Goal: Task Accomplishment & Management: Complete application form

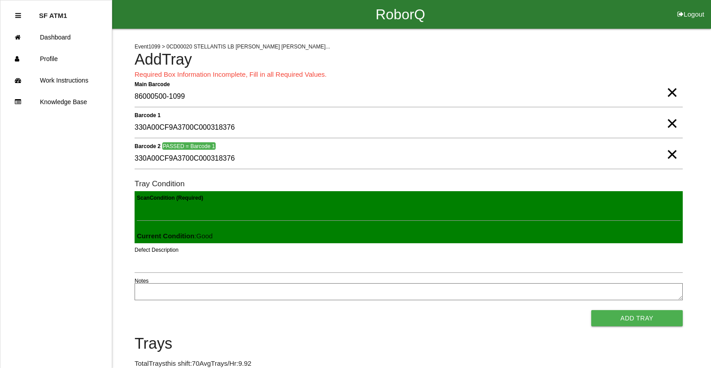
scroll to position [1, 0]
click at [591, 310] on button "Add Tray" at bounding box center [637, 318] width 92 height 16
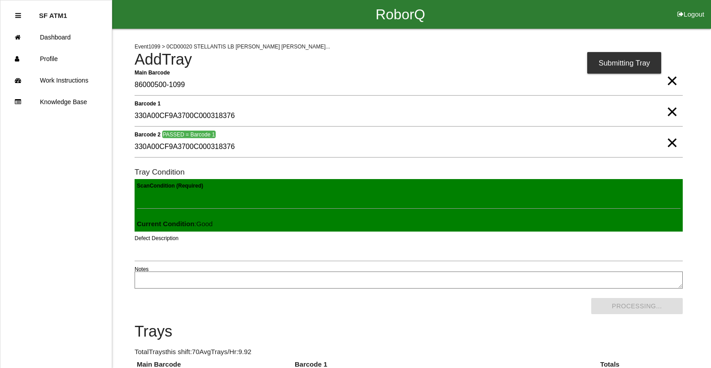
scroll to position [204, 0]
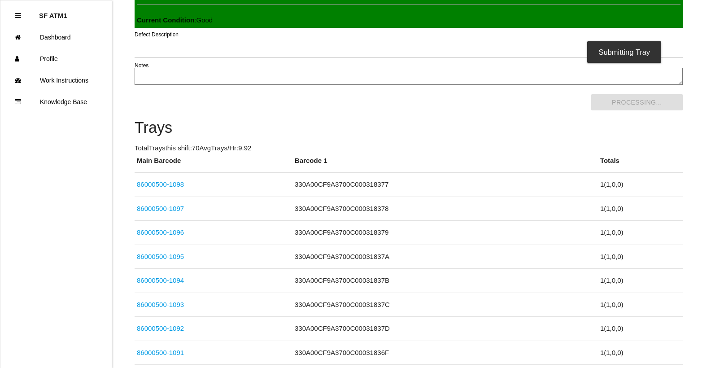
click link "86000500-1098" at bounding box center [160, 184] width 47 height 8
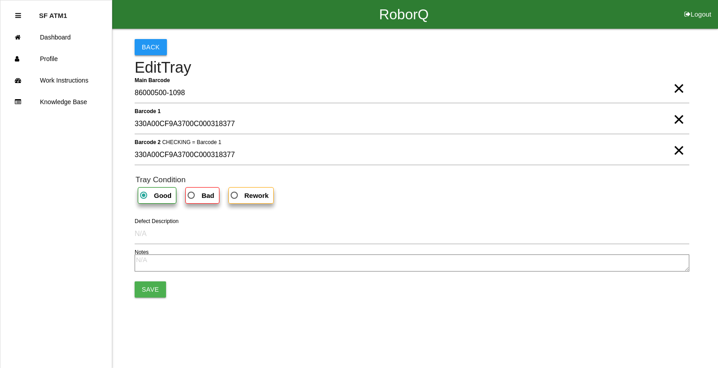
click at [154, 47] on button "Back" at bounding box center [151, 47] width 32 height 16
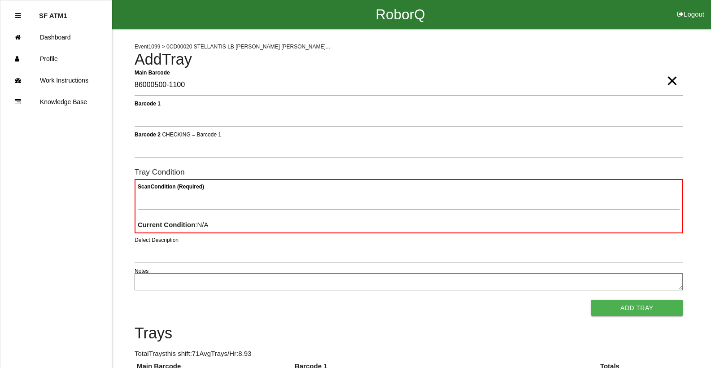
type Barcode "86000500-1100"
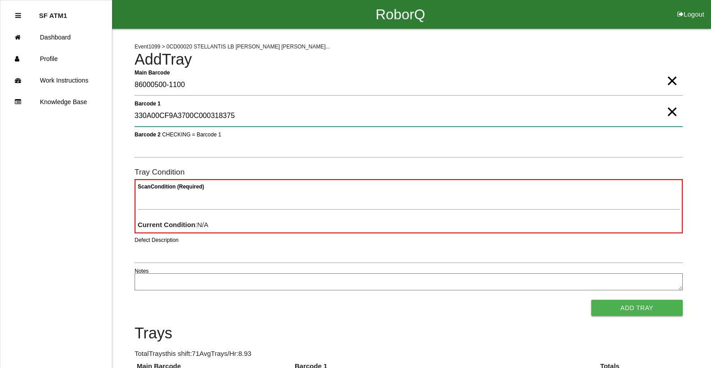
type 1 "330A00CF9A3700C000318375"
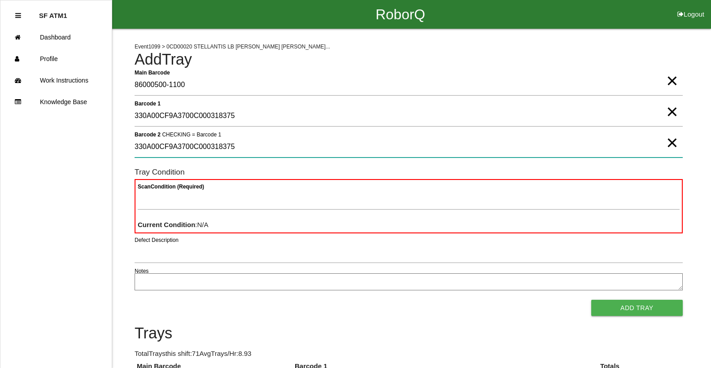
type 2 "330A00CF9A3700C000318375"
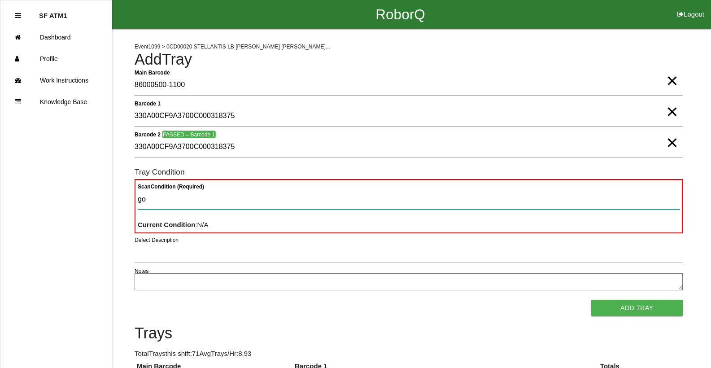
type Condition "goo"
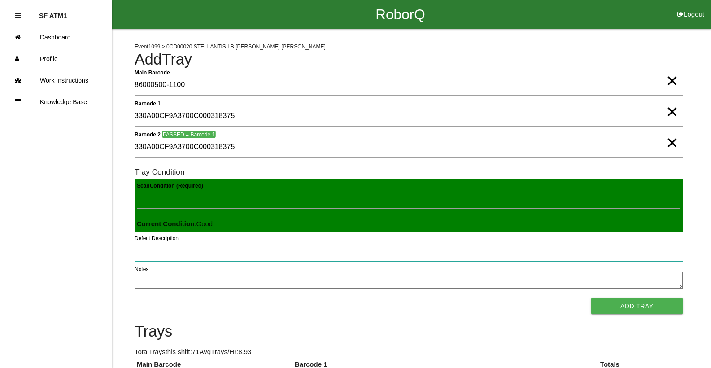
click at [591, 298] on button "Add Tray" at bounding box center [637, 306] width 92 height 16
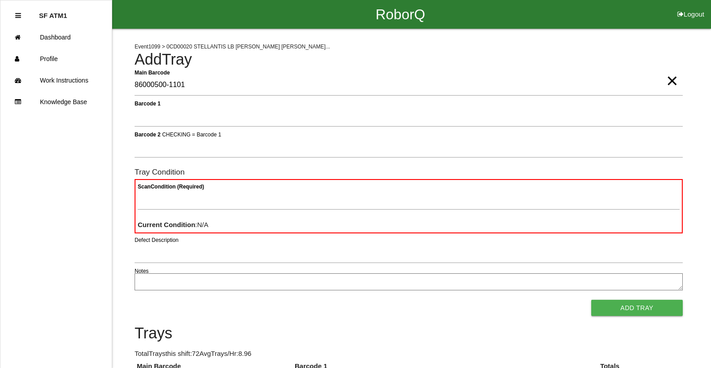
type Barcode "86000500-1101"
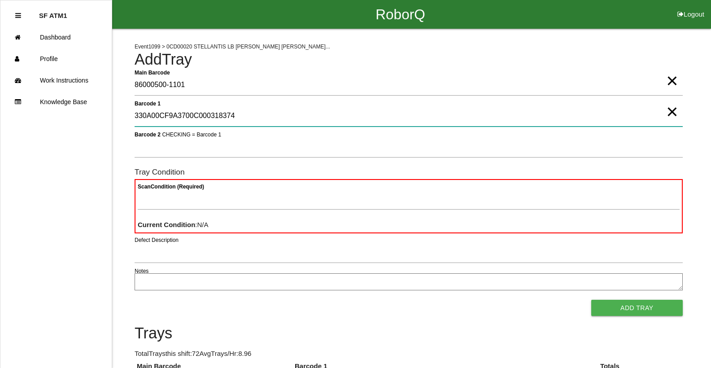
type 1 "330A00CF9A3700C000318374"
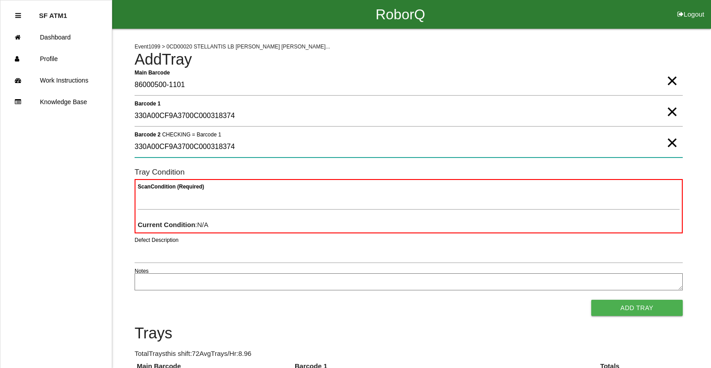
type 2 "330A00CF9A3700C000318374"
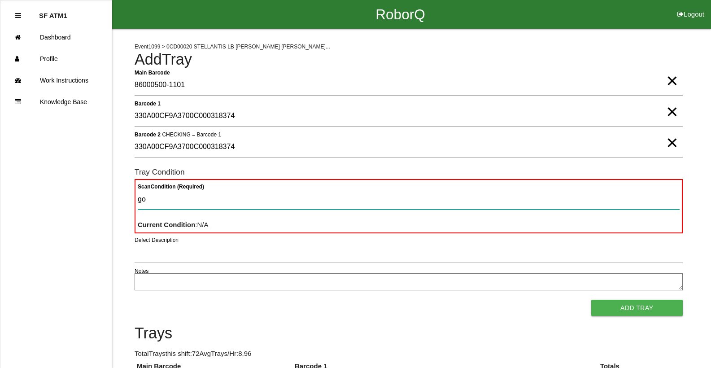
type Condition "goo"
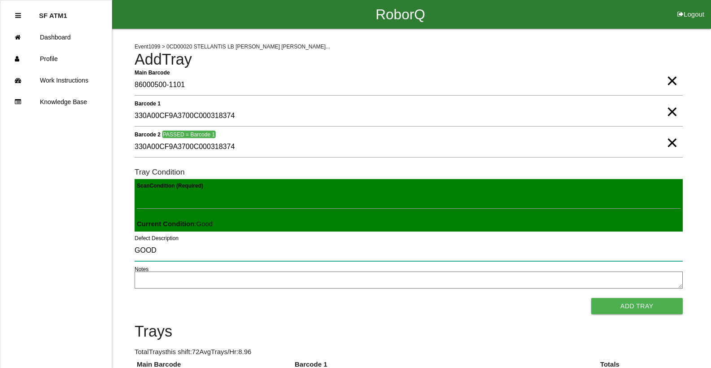
type input "GOOD"
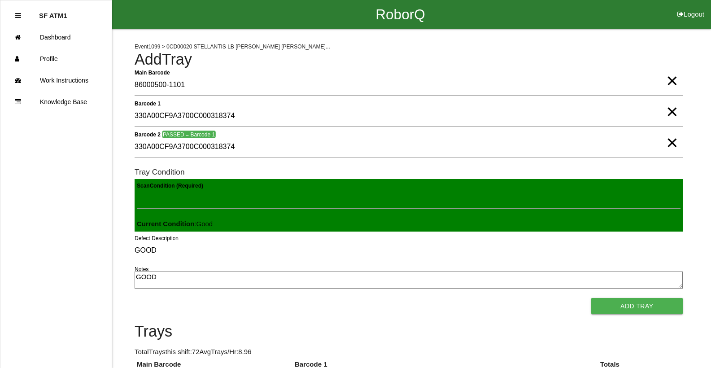
type textarea "GOOD"
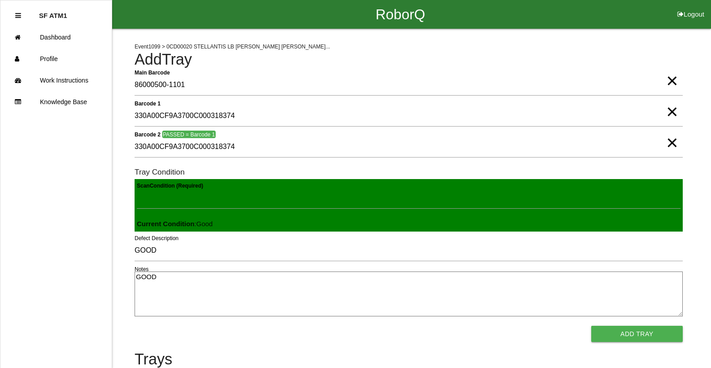
click at [591, 326] on button "Add Tray" at bounding box center [637, 334] width 92 height 16
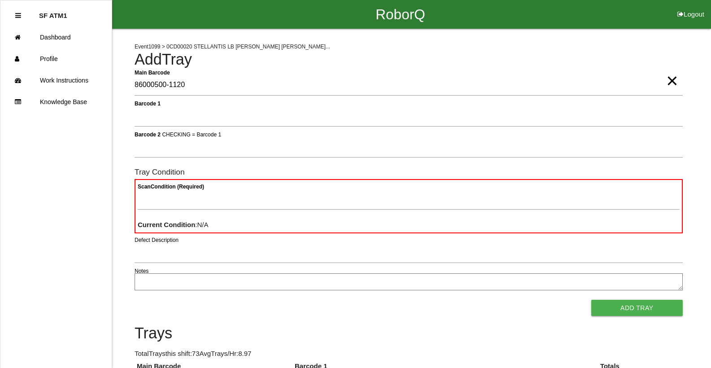
type Barcode "86000500-1120"
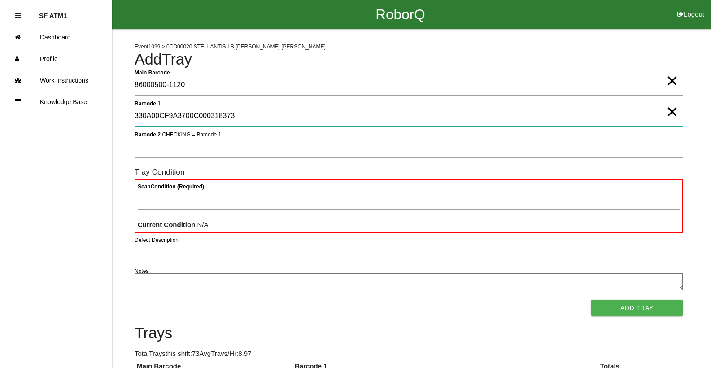
type 1 "330A00CF9A3700C000318373"
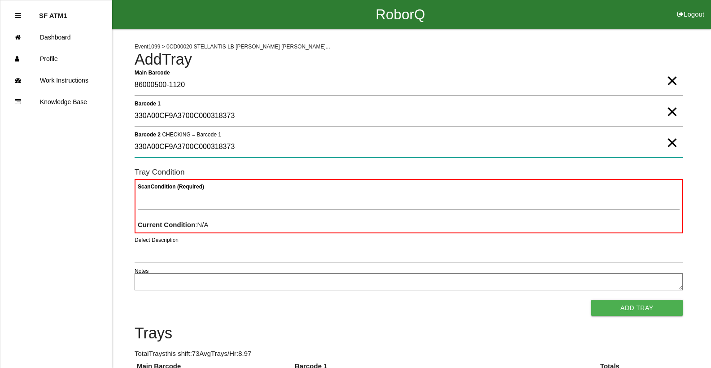
type 2 "330A00CF9A3700C000318373"
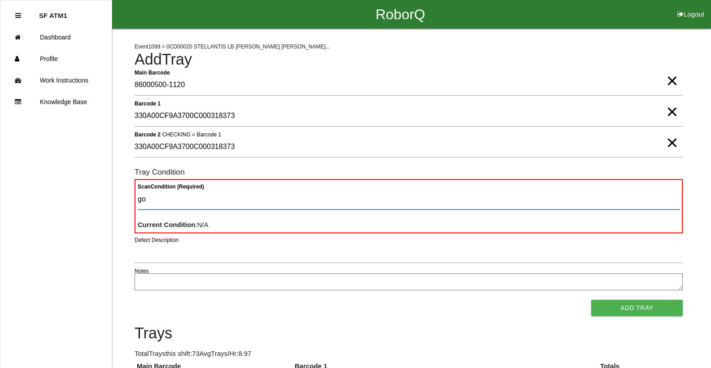
type Condition "goo"
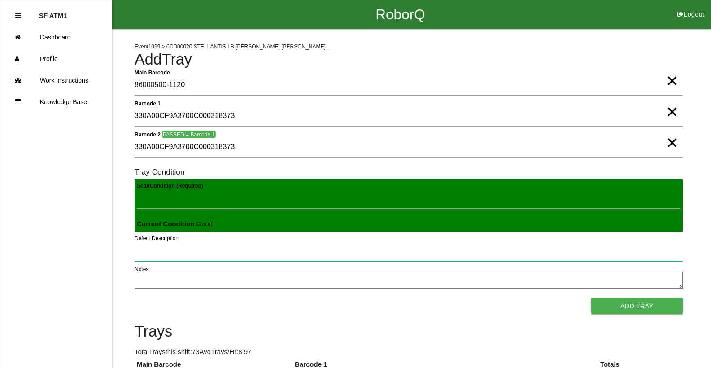
click at [591, 298] on button "Add Tray" at bounding box center [637, 306] width 92 height 16
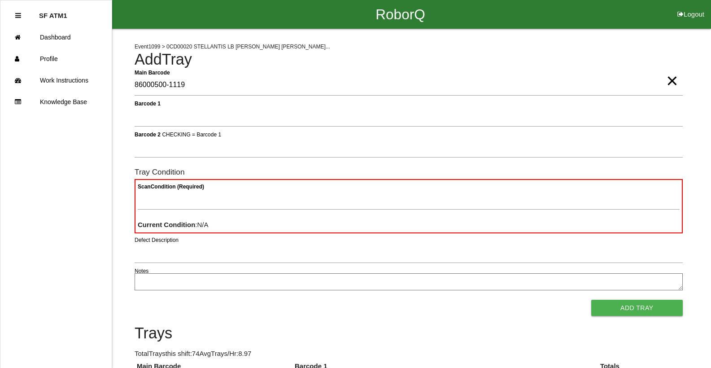
type Barcode "86000500-1119"
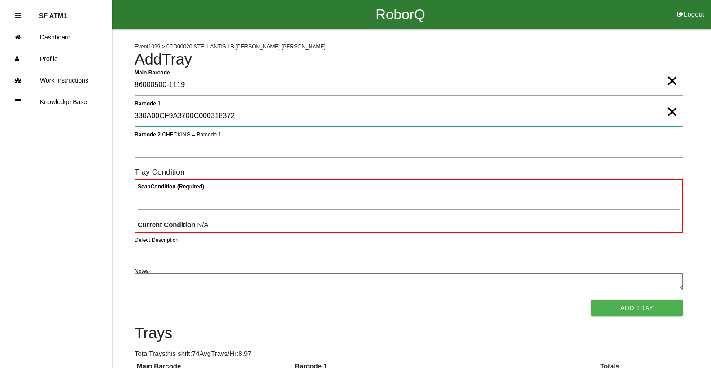
type 1 "330A00CF9A3700C000318372"
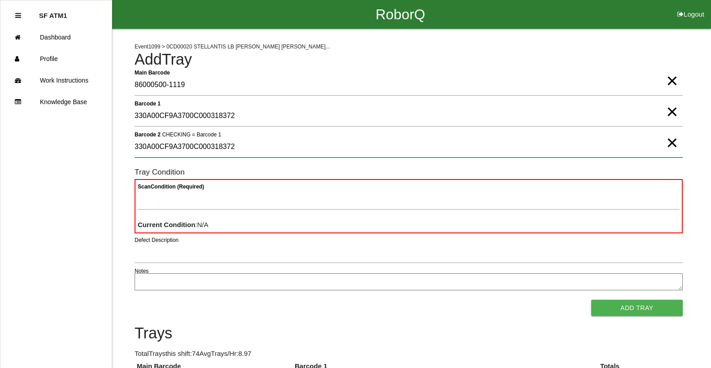
type 2 "330A00CF9A3700C000318372"
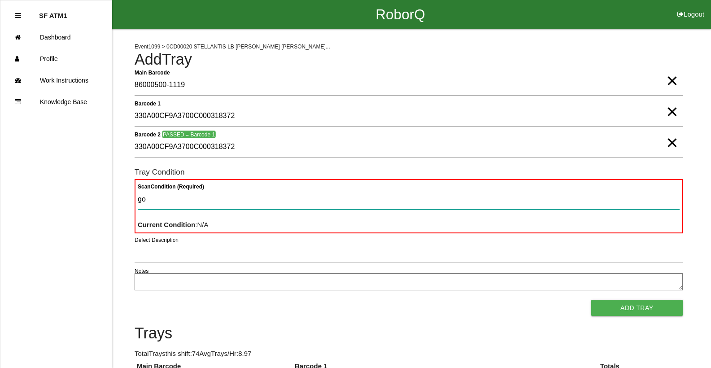
type Condition "goo"
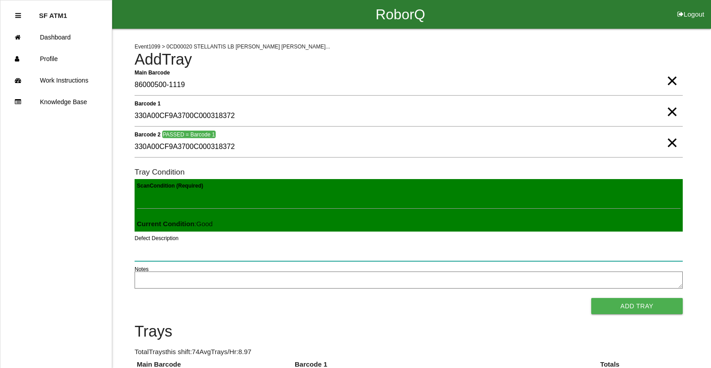
click at [591, 298] on button "Add Tray" at bounding box center [637, 306] width 92 height 16
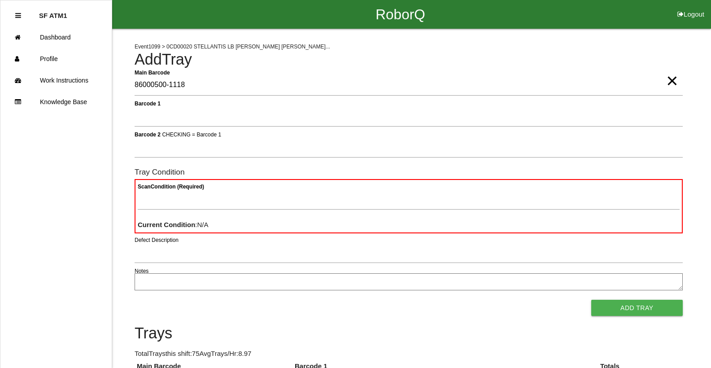
type Barcode "86000500-1118"
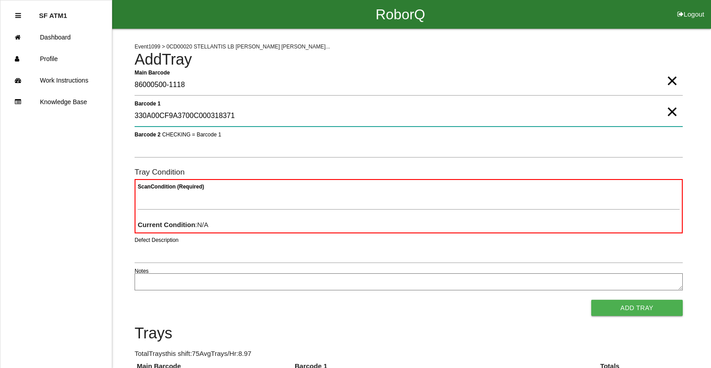
type 1 "330A00CF9A3700C000318371"
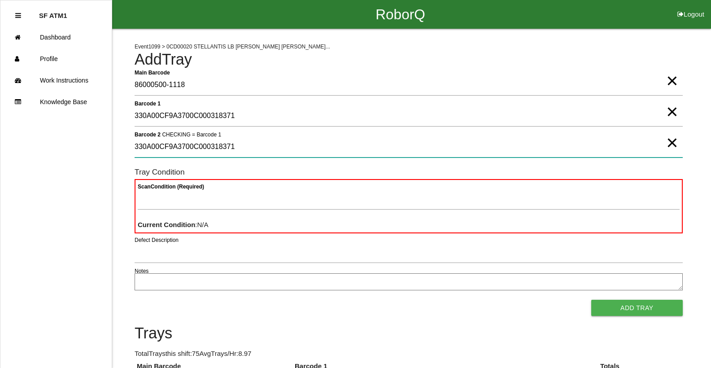
type 2 "330A00CF9A3700C000318371"
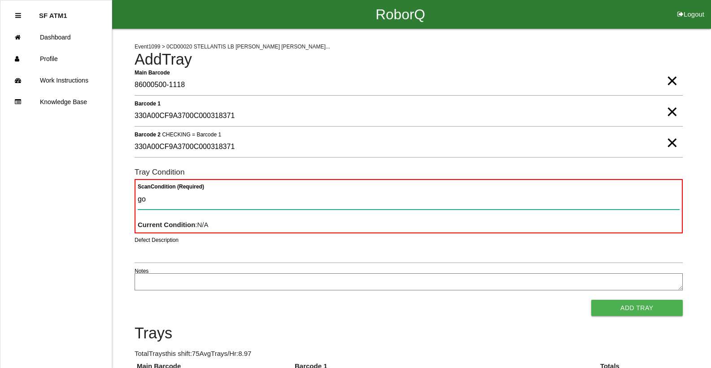
type Condition "goo"
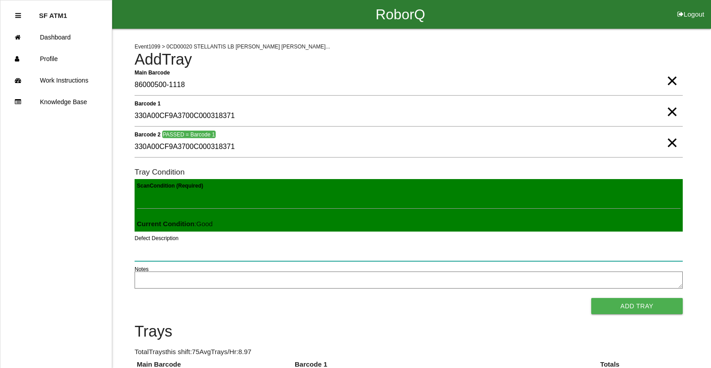
click at [591, 298] on button "Add Tray" at bounding box center [637, 306] width 92 height 16
